Goal: Navigation & Orientation: Find specific page/section

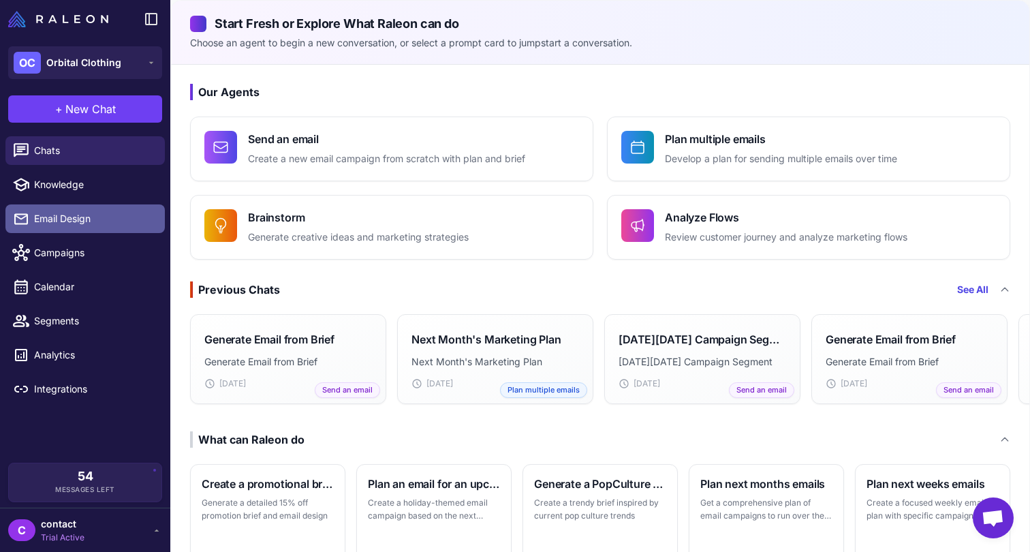
click at [102, 223] on span "Email Design" at bounding box center [94, 218] width 120 height 15
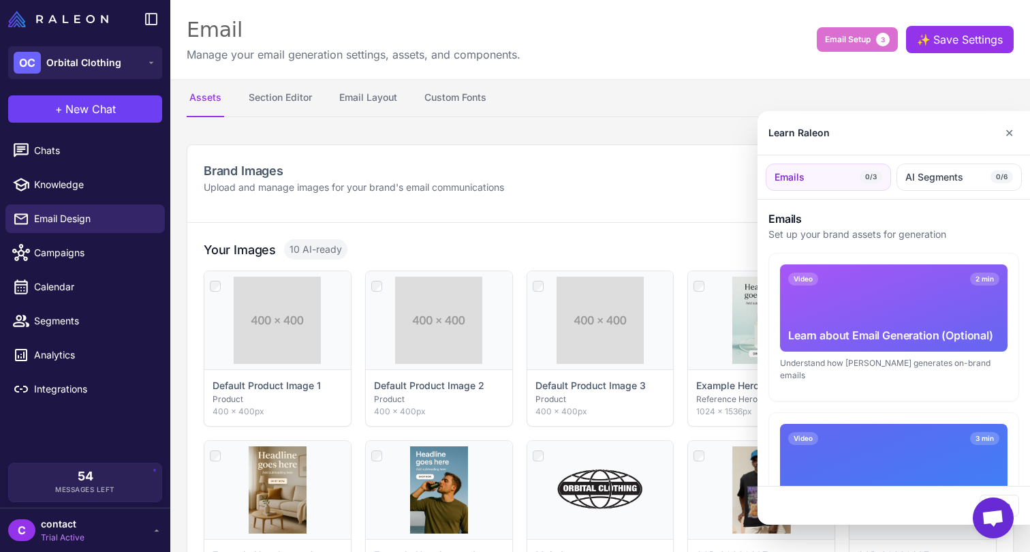
click at [69, 295] on div at bounding box center [515, 276] width 1030 height 552
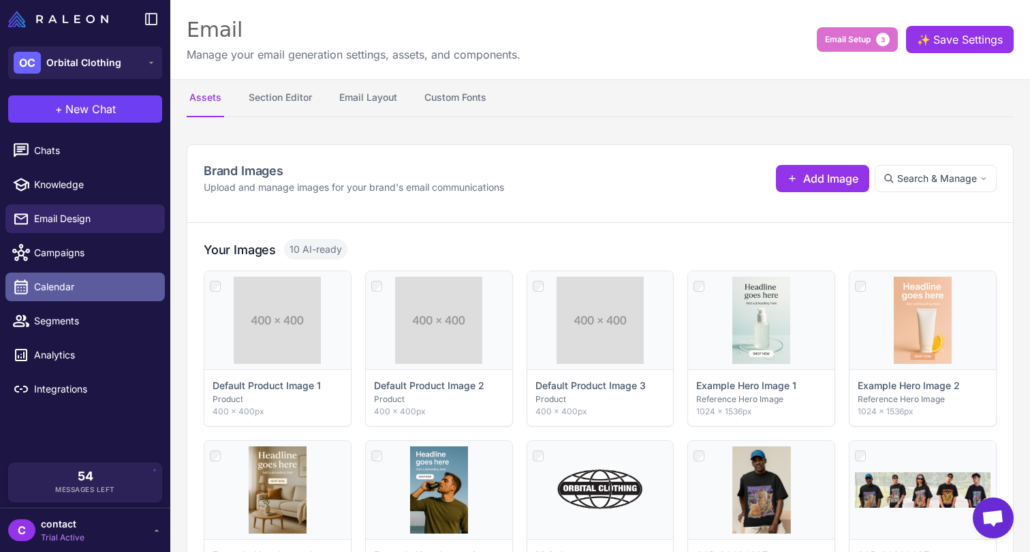
click at [72, 288] on span "Calendar" at bounding box center [94, 286] width 120 height 15
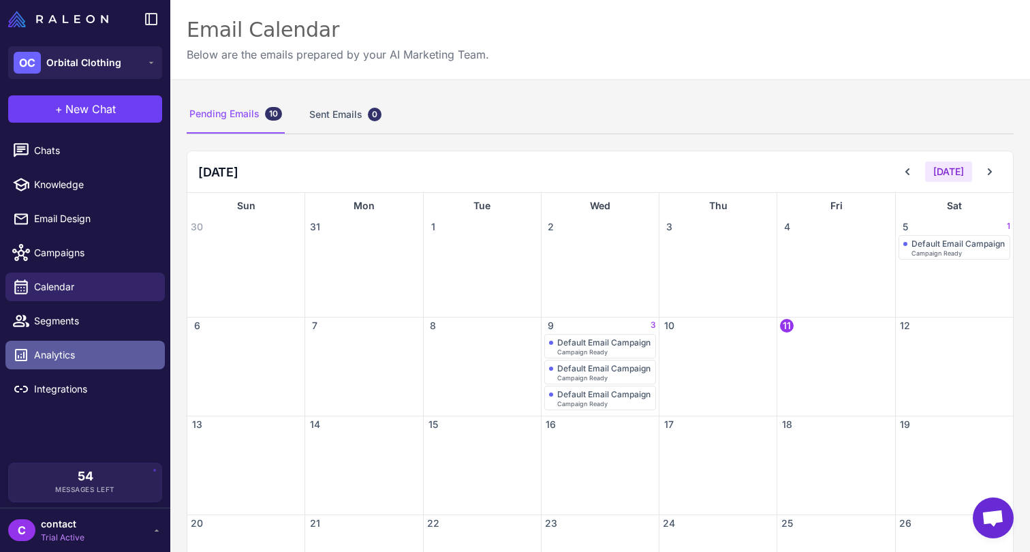
click at [57, 347] on span "Analytics" at bounding box center [94, 354] width 120 height 15
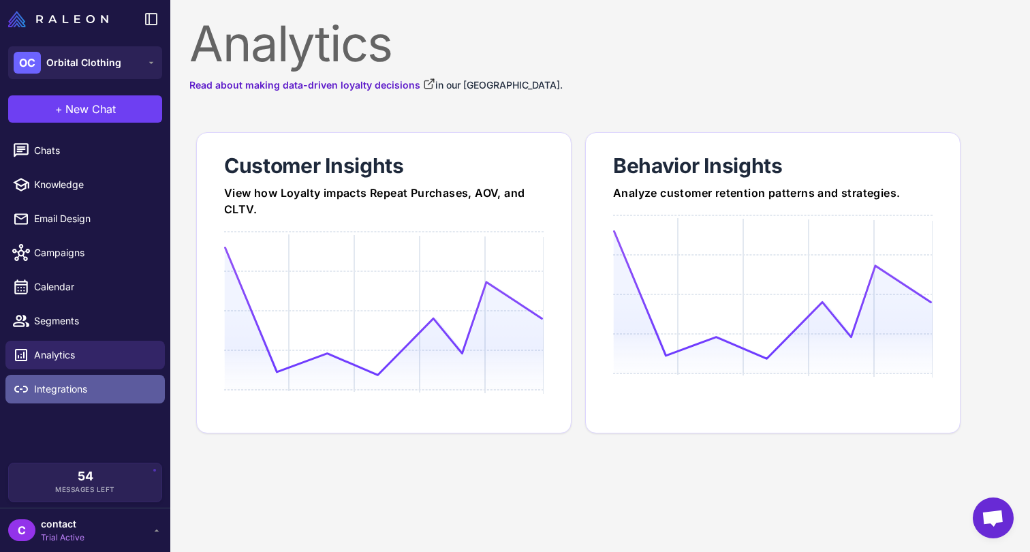
click at [63, 393] on span "Integrations" at bounding box center [94, 389] width 120 height 15
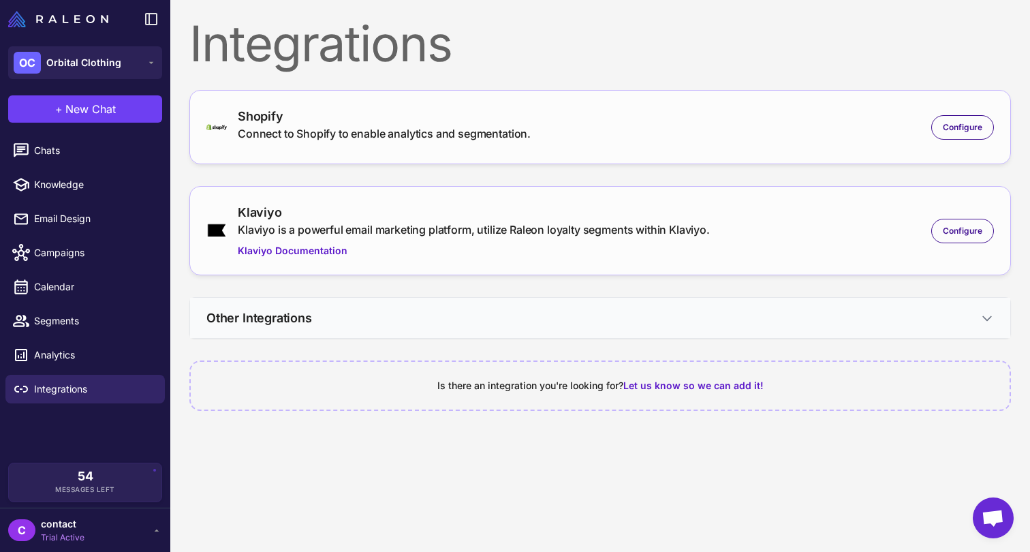
click at [355, 320] on button "Other Integrations" at bounding box center [600, 318] width 820 height 40
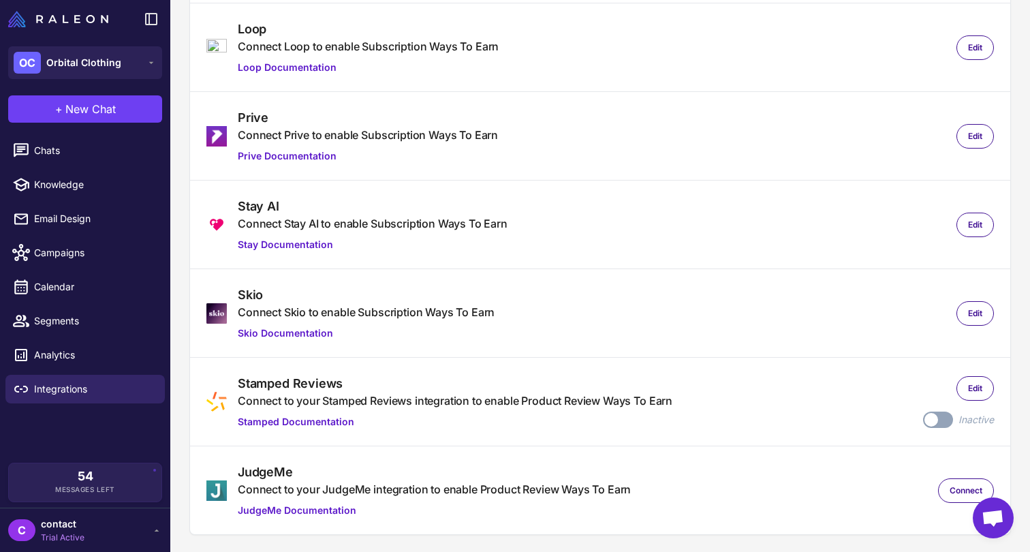
scroll to position [424, 0]
